Goal: Transaction & Acquisition: Purchase product/service

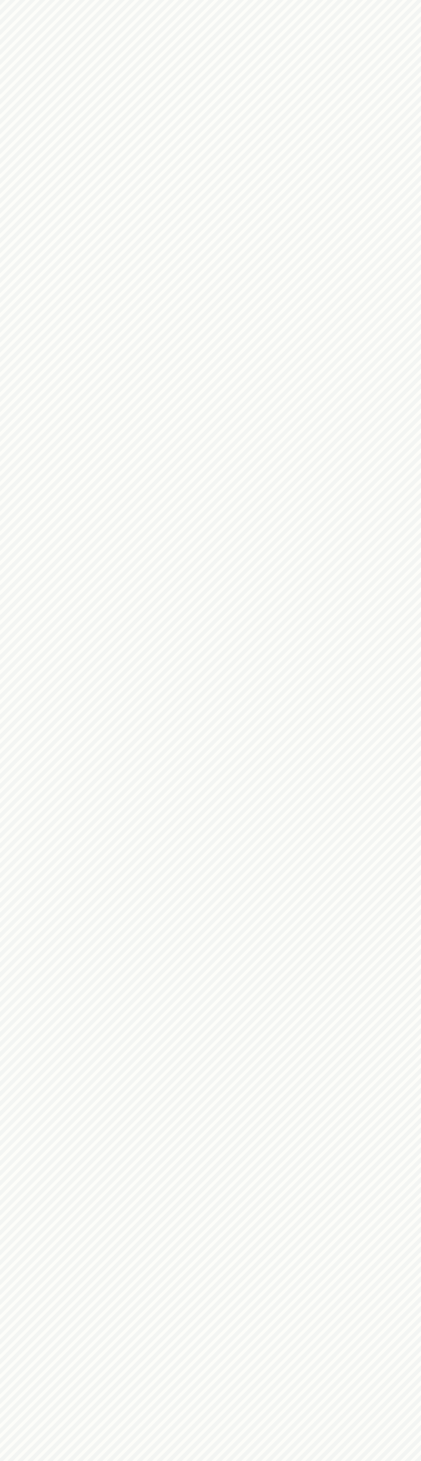
click at [364, 0] on html at bounding box center [210, 0] width 421 height 0
click at [406, 0] on html at bounding box center [210, 0] width 421 height 0
click at [304, 0] on html at bounding box center [210, 0] width 421 height 0
click at [1, 0] on html at bounding box center [210, 0] width 421 height 0
